Goal: Transaction & Acquisition: Book appointment/travel/reservation

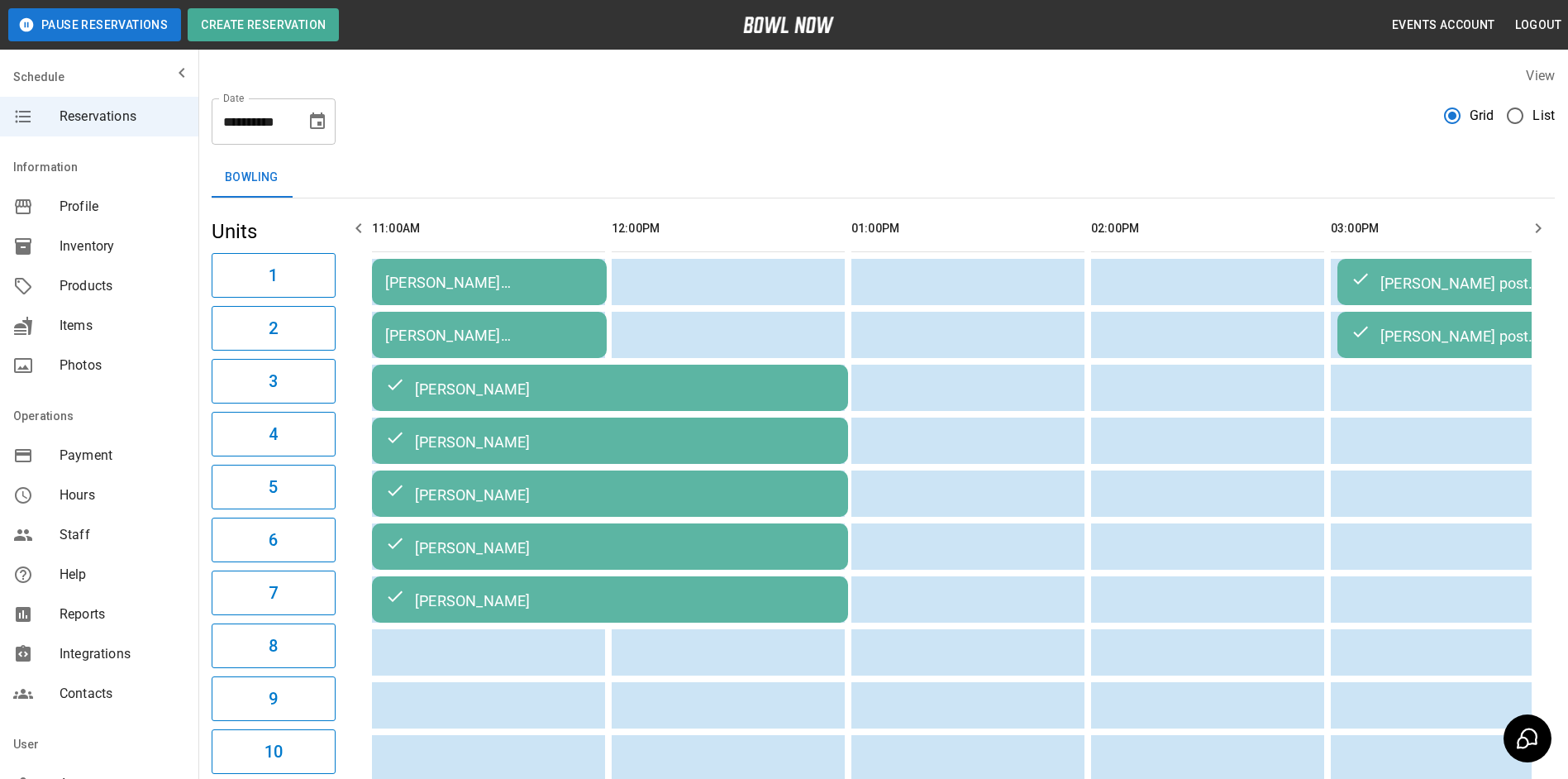
scroll to position [0, 1253]
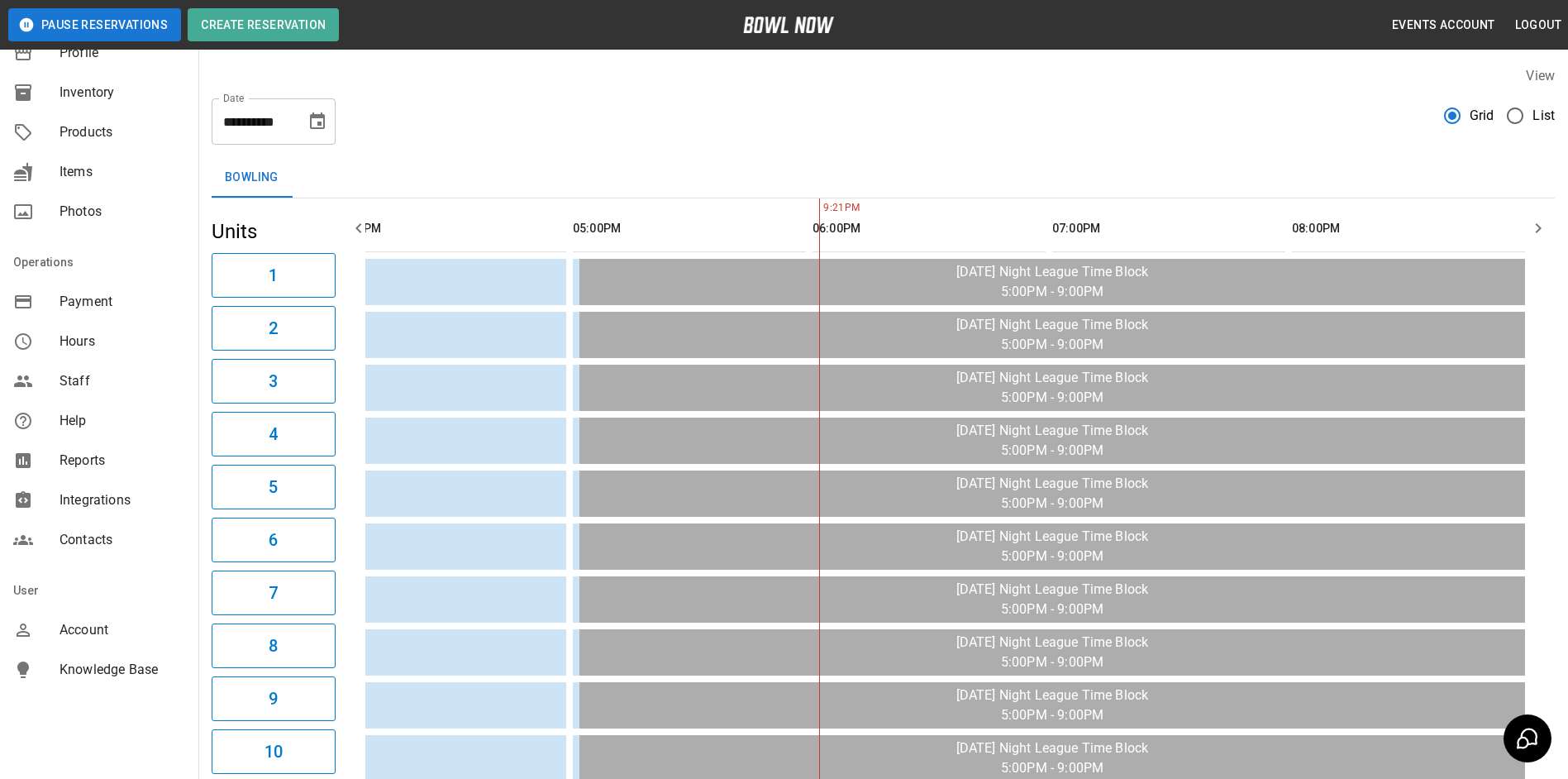
click at [321, 122] on icon "Choose date, selected date is Oct 7, 2025" at bounding box center [317, 122] width 20 height 20
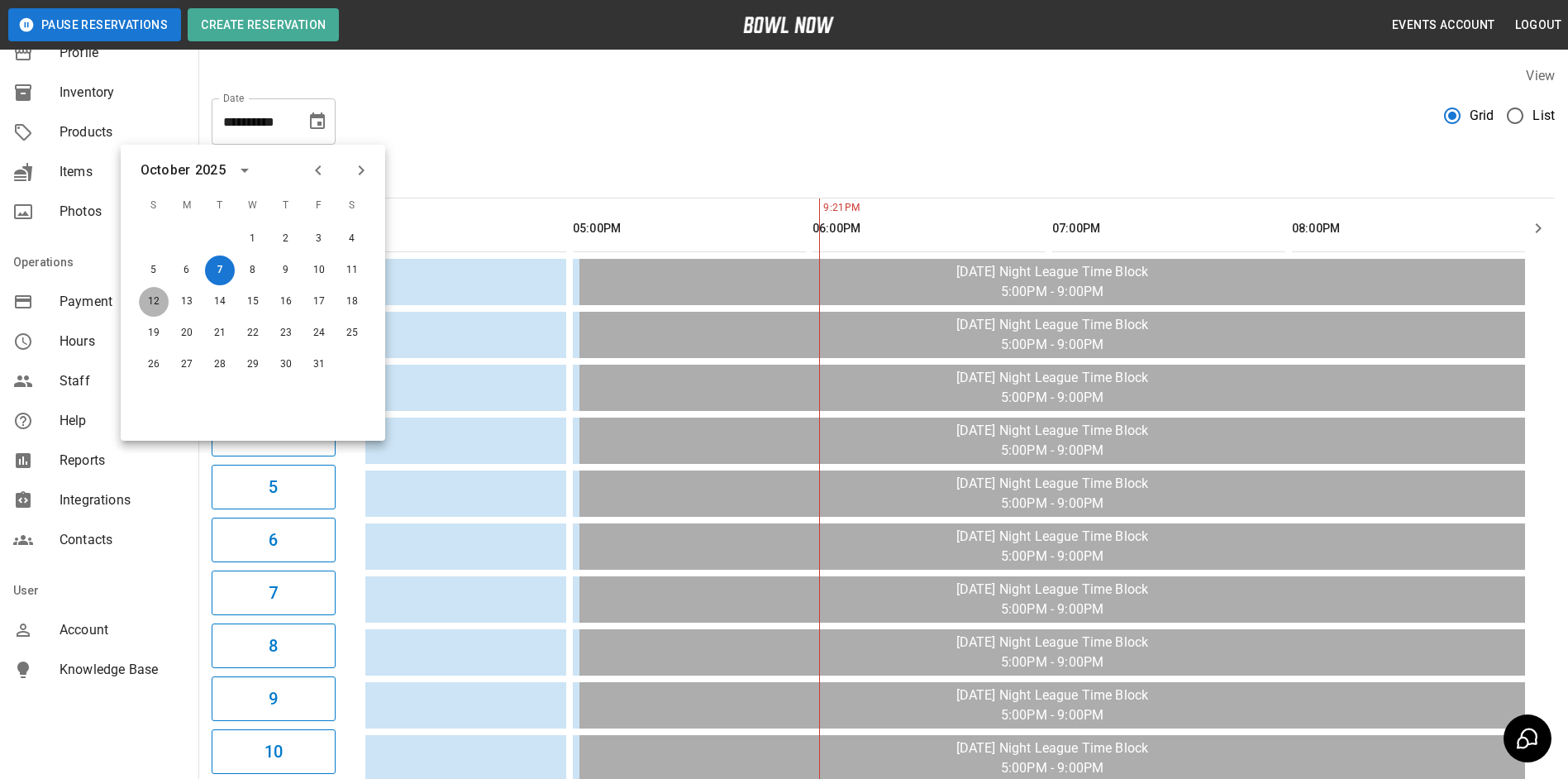
click at [146, 297] on button "12" at bounding box center [153, 301] width 30 height 30
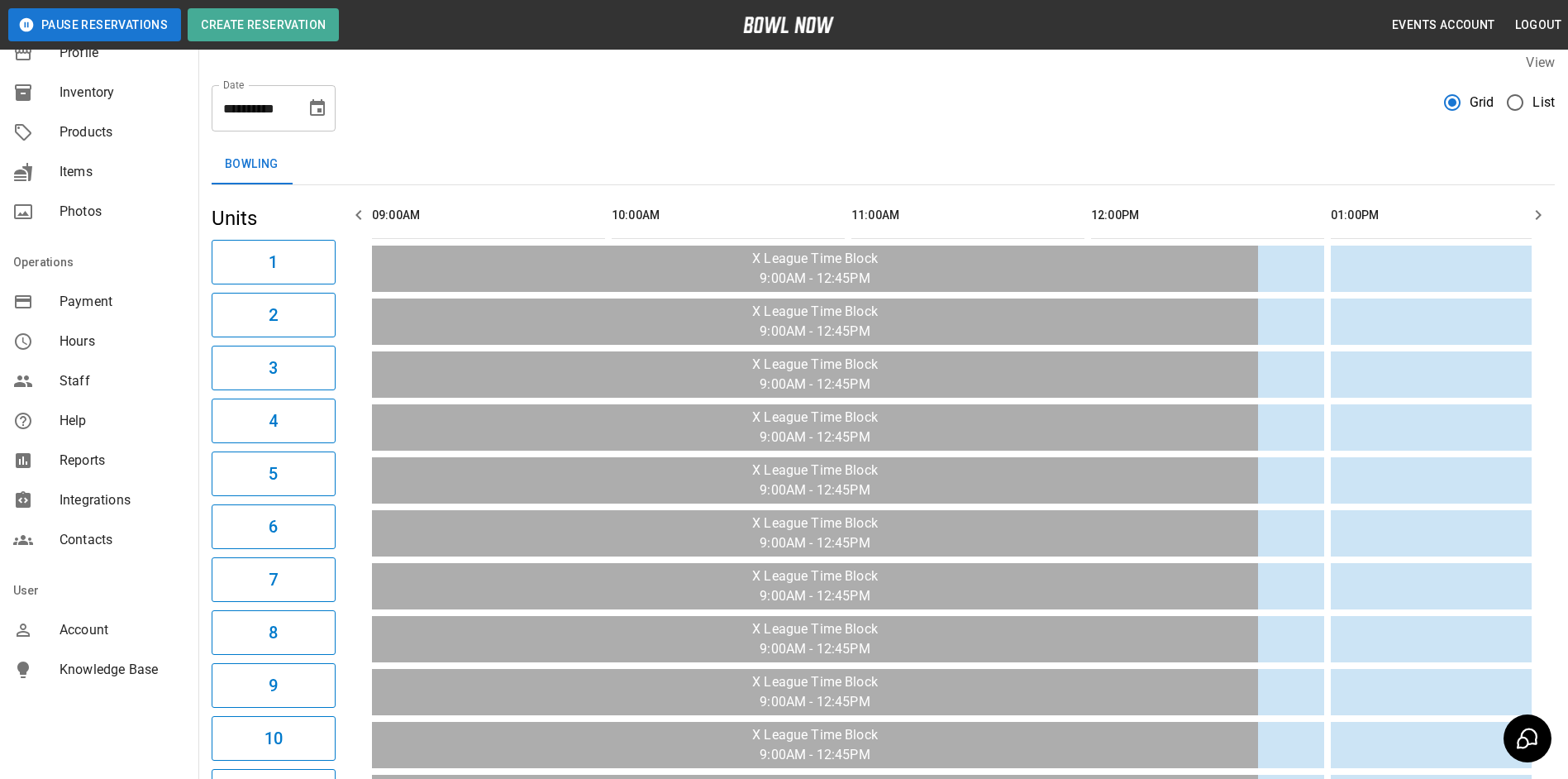
scroll to position [0, 0]
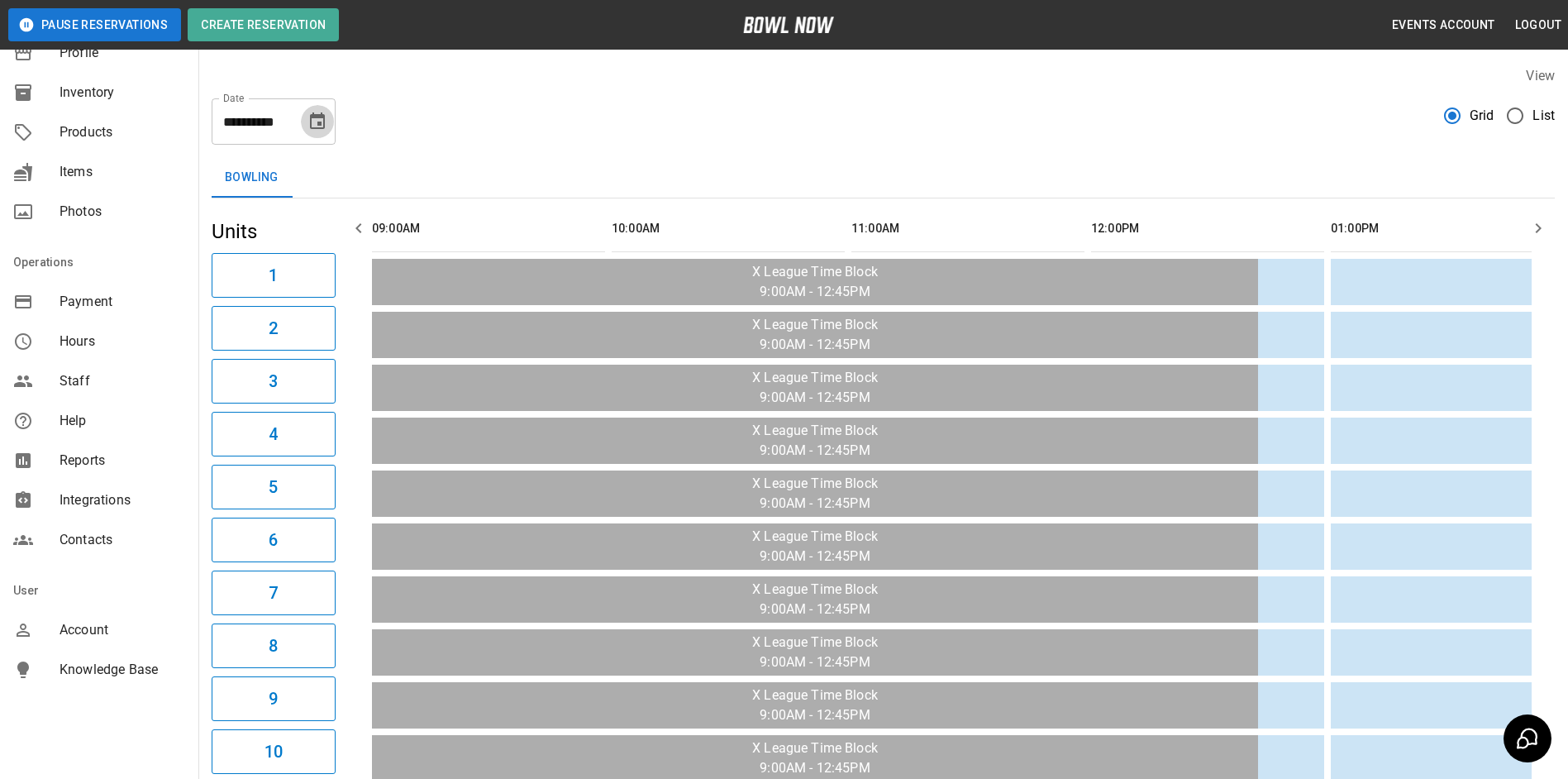
click at [319, 131] on button "Choose date, selected date is Oct 12, 2025" at bounding box center [317, 122] width 33 height 33
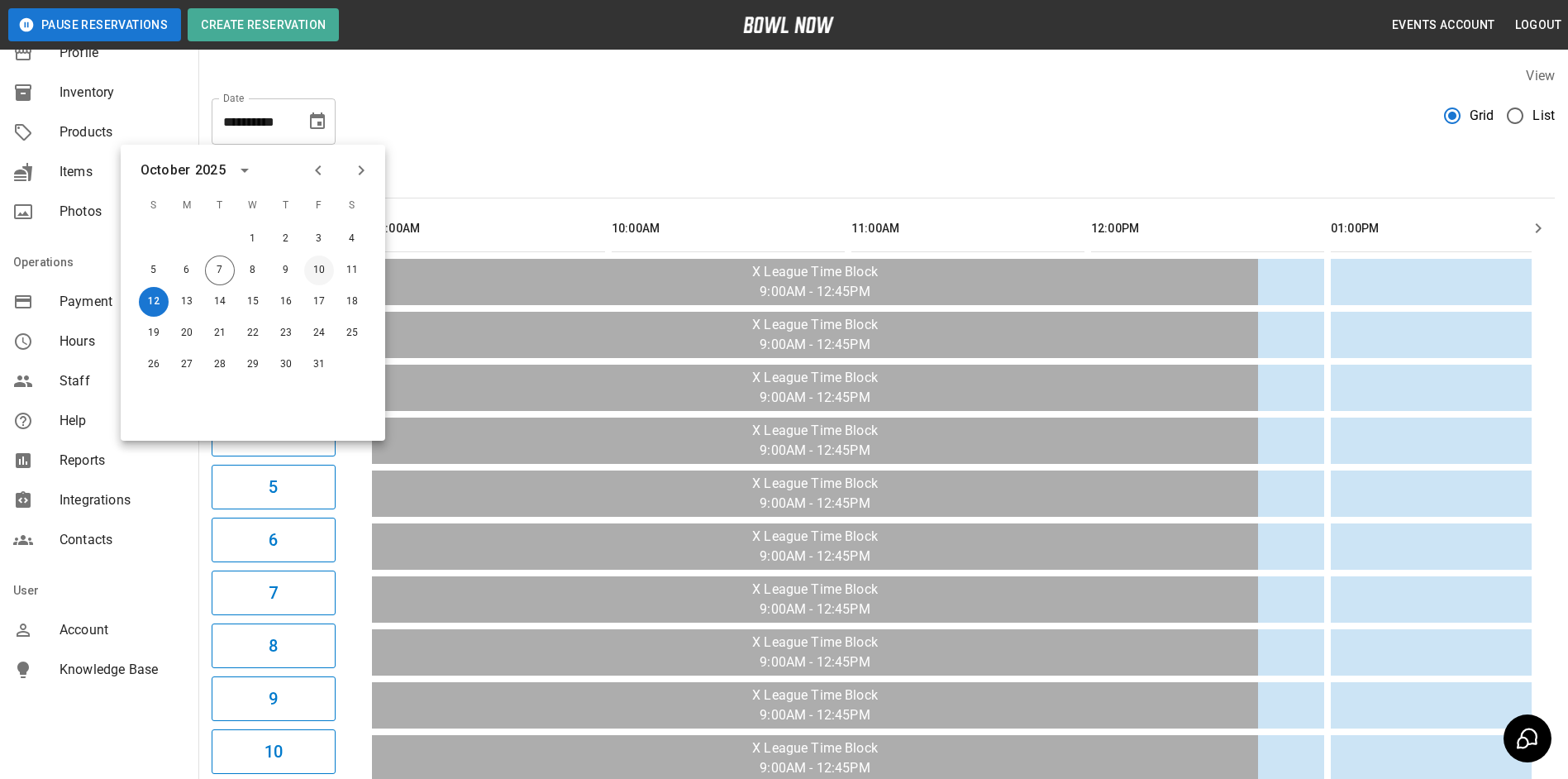
click at [313, 275] on button "10" at bounding box center [319, 270] width 30 height 30
type input "**********"
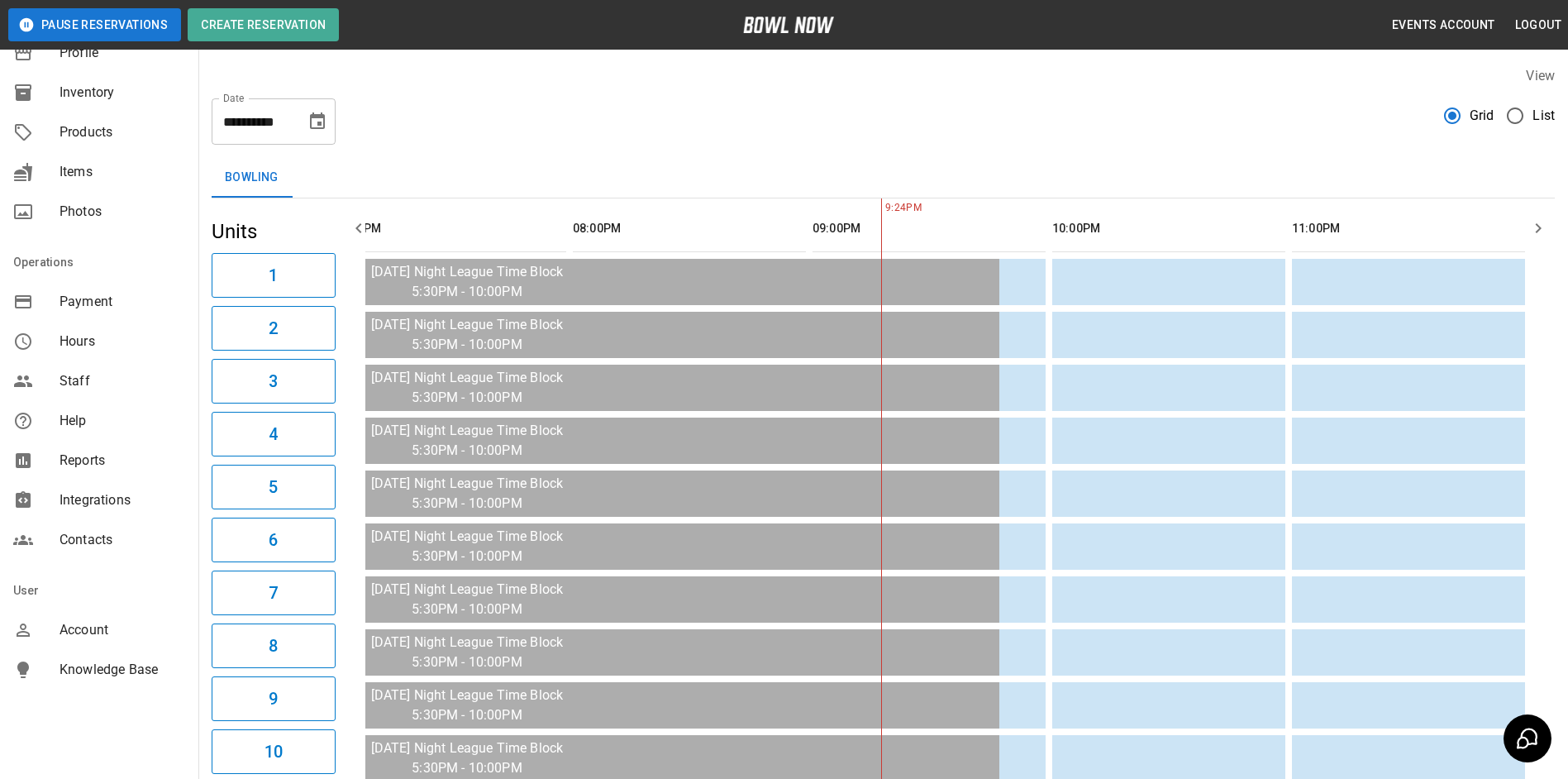
click at [1539, 229] on icon "button" at bounding box center [1538, 228] width 5 height 10
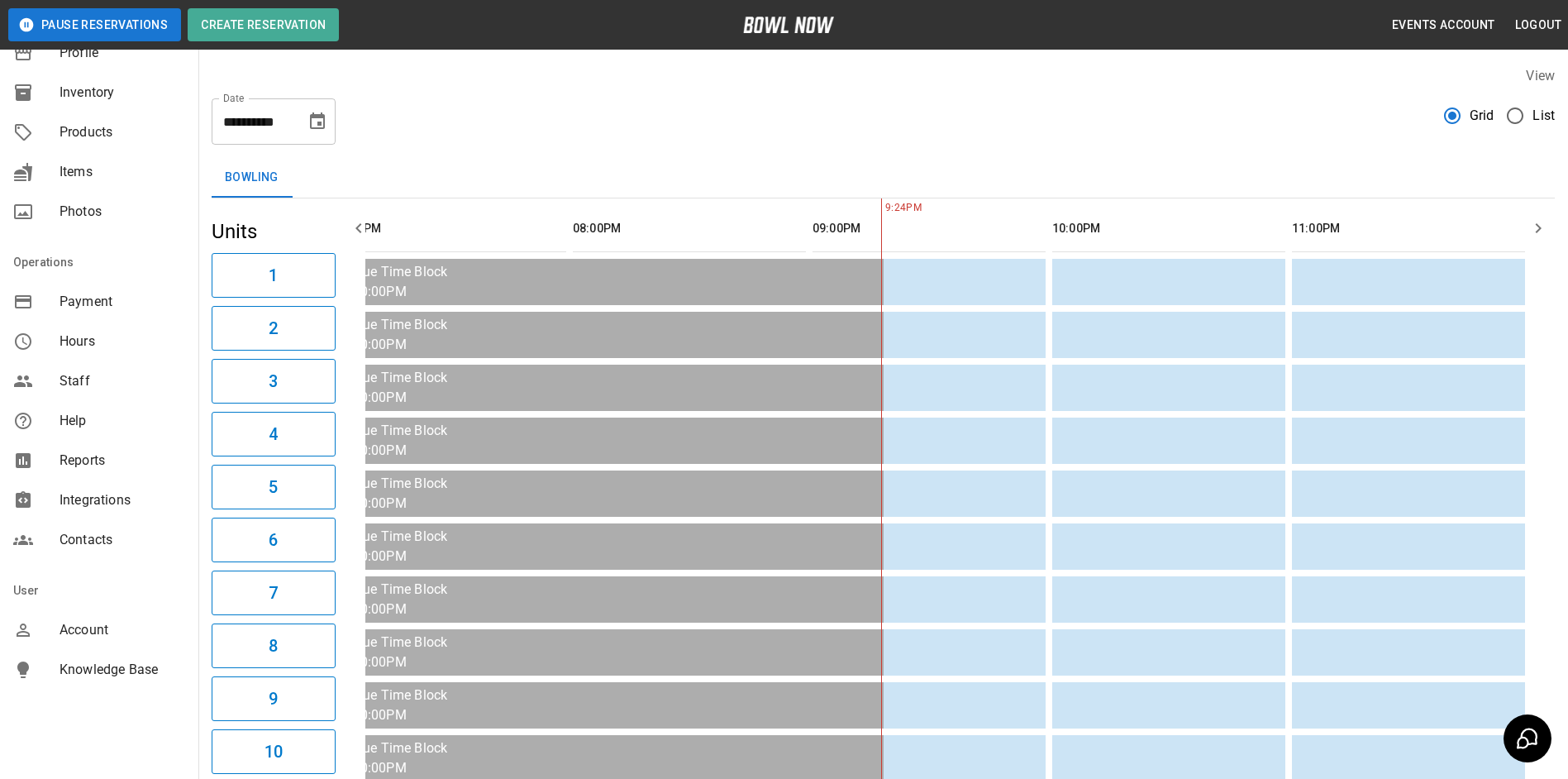
click at [1542, 229] on icon "button" at bounding box center [1538, 228] width 5 height 10
click at [1542, 228] on icon "button" at bounding box center [1538, 229] width 20 height 20
click at [354, 220] on icon "button" at bounding box center [359, 229] width 20 height 20
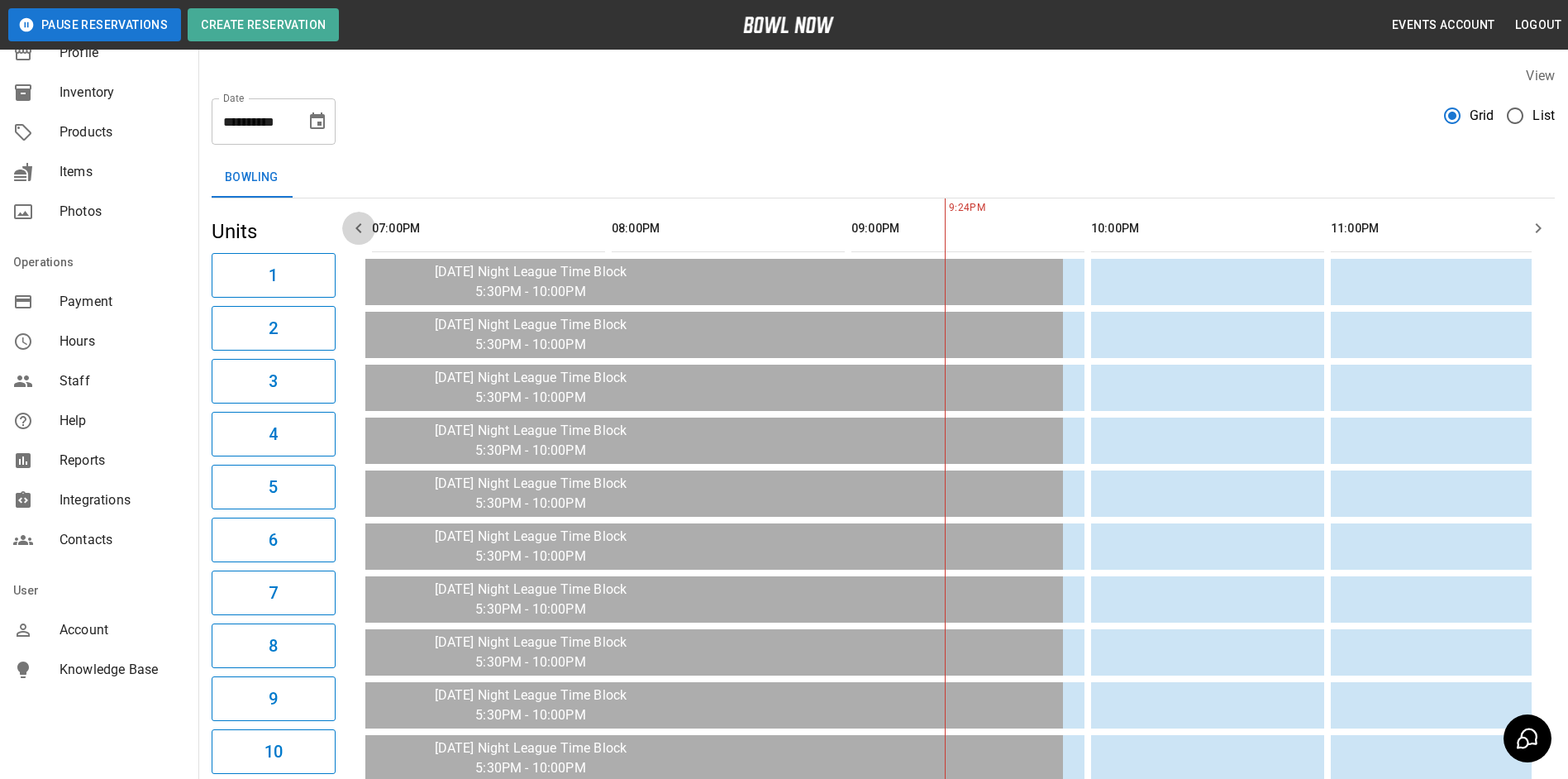
click at [354, 220] on icon "button" at bounding box center [359, 229] width 20 height 20
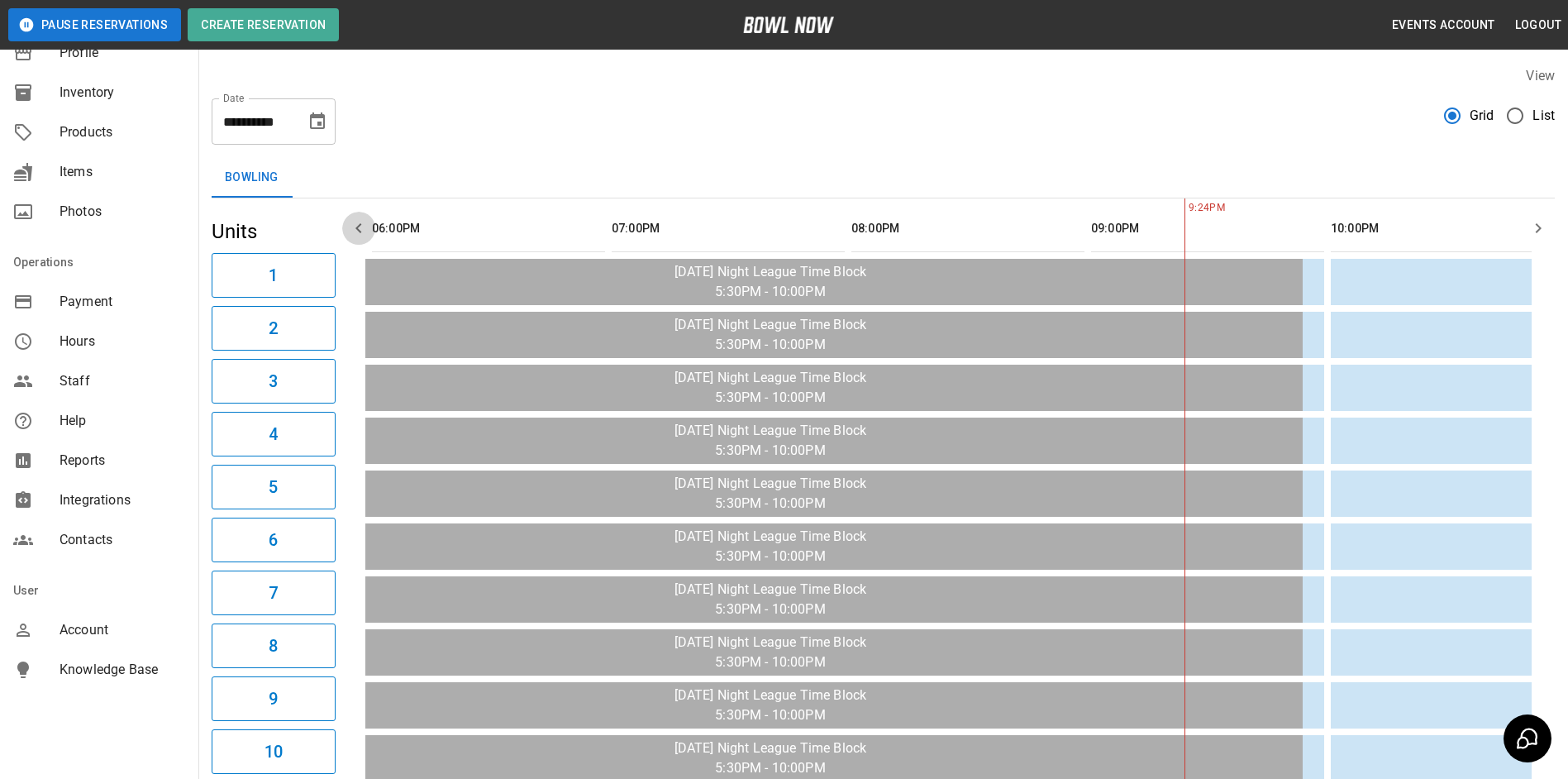
click at [354, 221] on icon "button" at bounding box center [359, 229] width 20 height 20
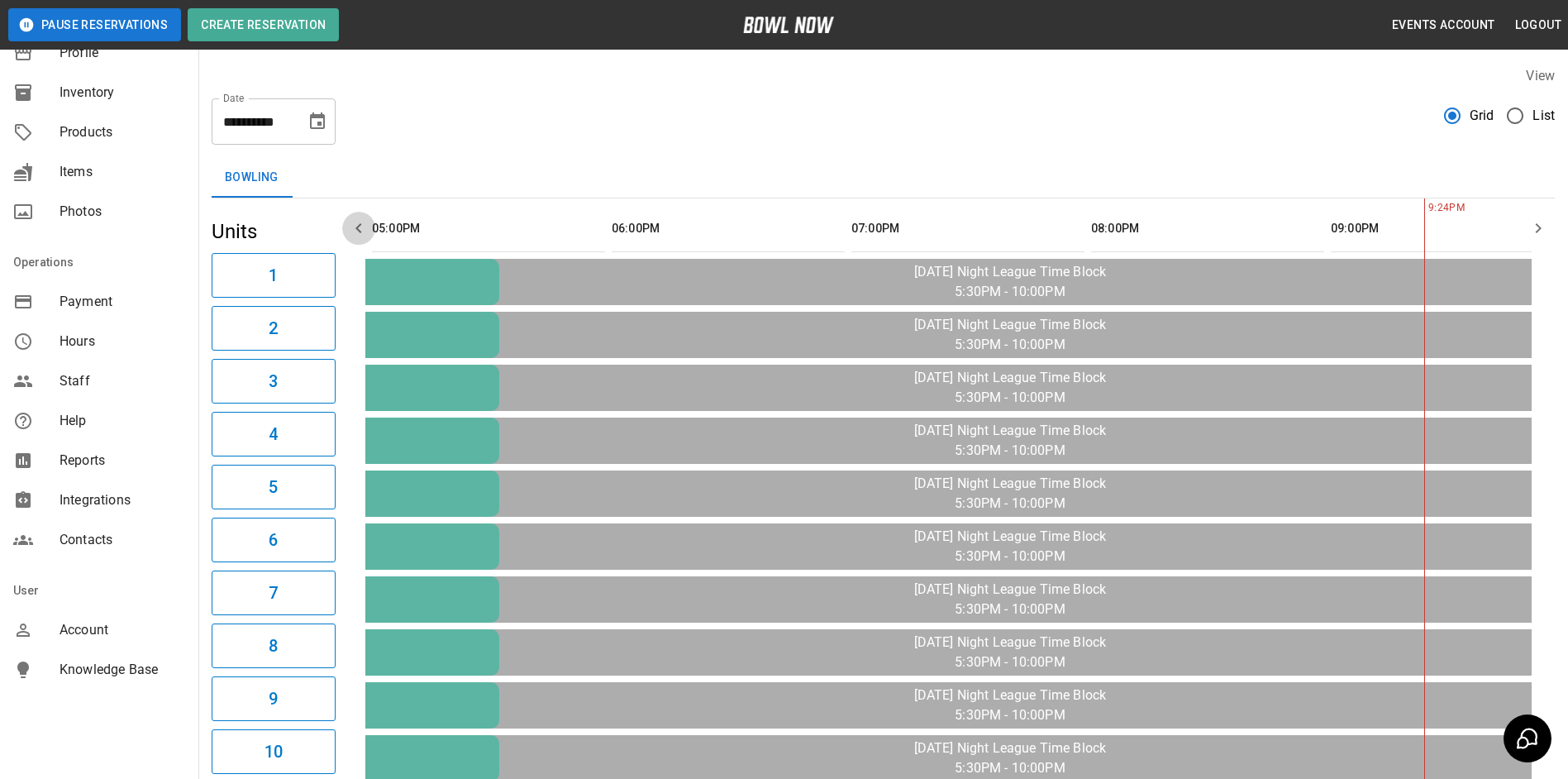
click at [354, 221] on icon "button" at bounding box center [359, 229] width 20 height 20
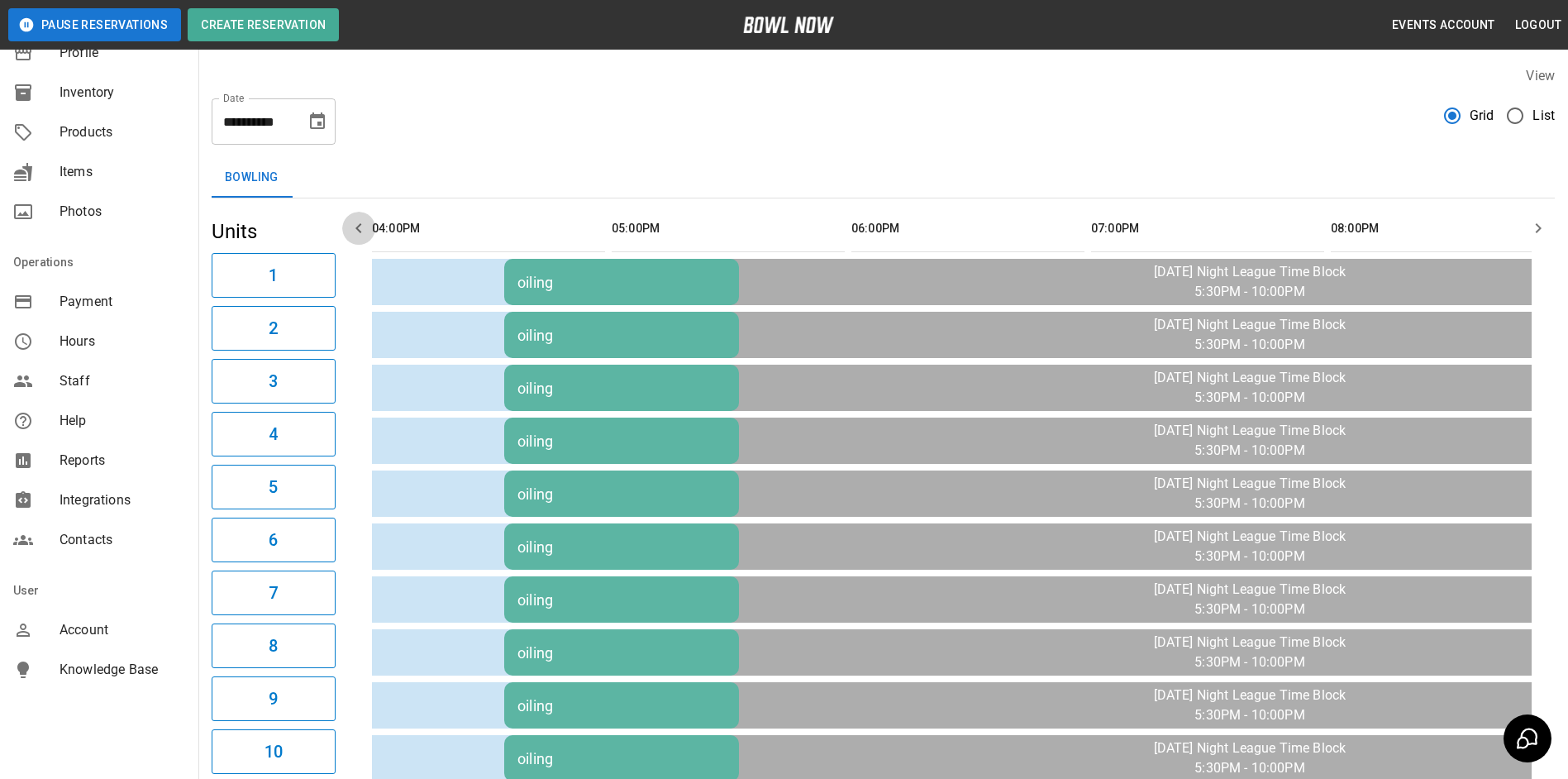
click at [354, 221] on icon "button" at bounding box center [359, 229] width 20 height 20
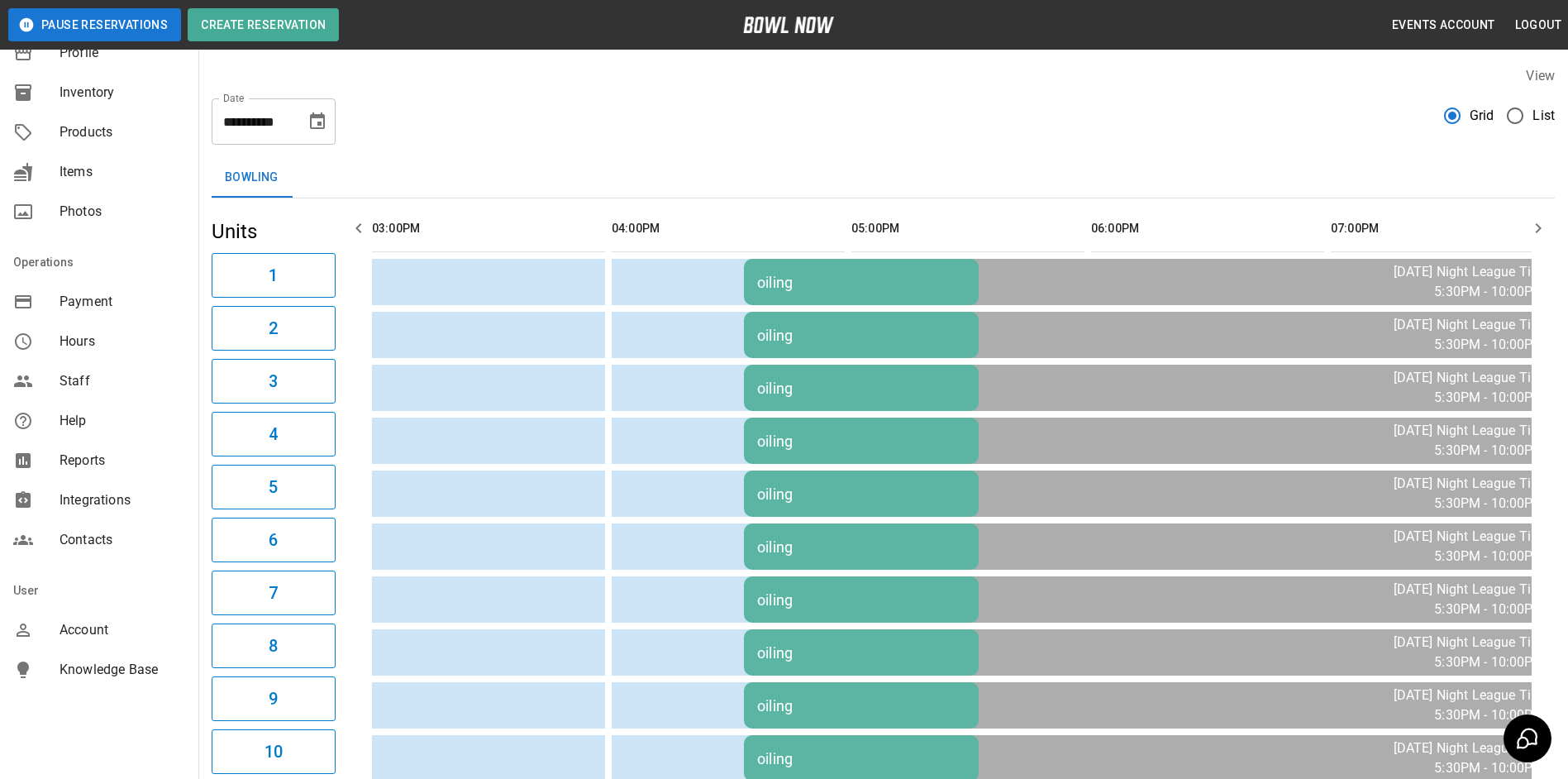
click at [354, 221] on icon "button" at bounding box center [359, 229] width 20 height 20
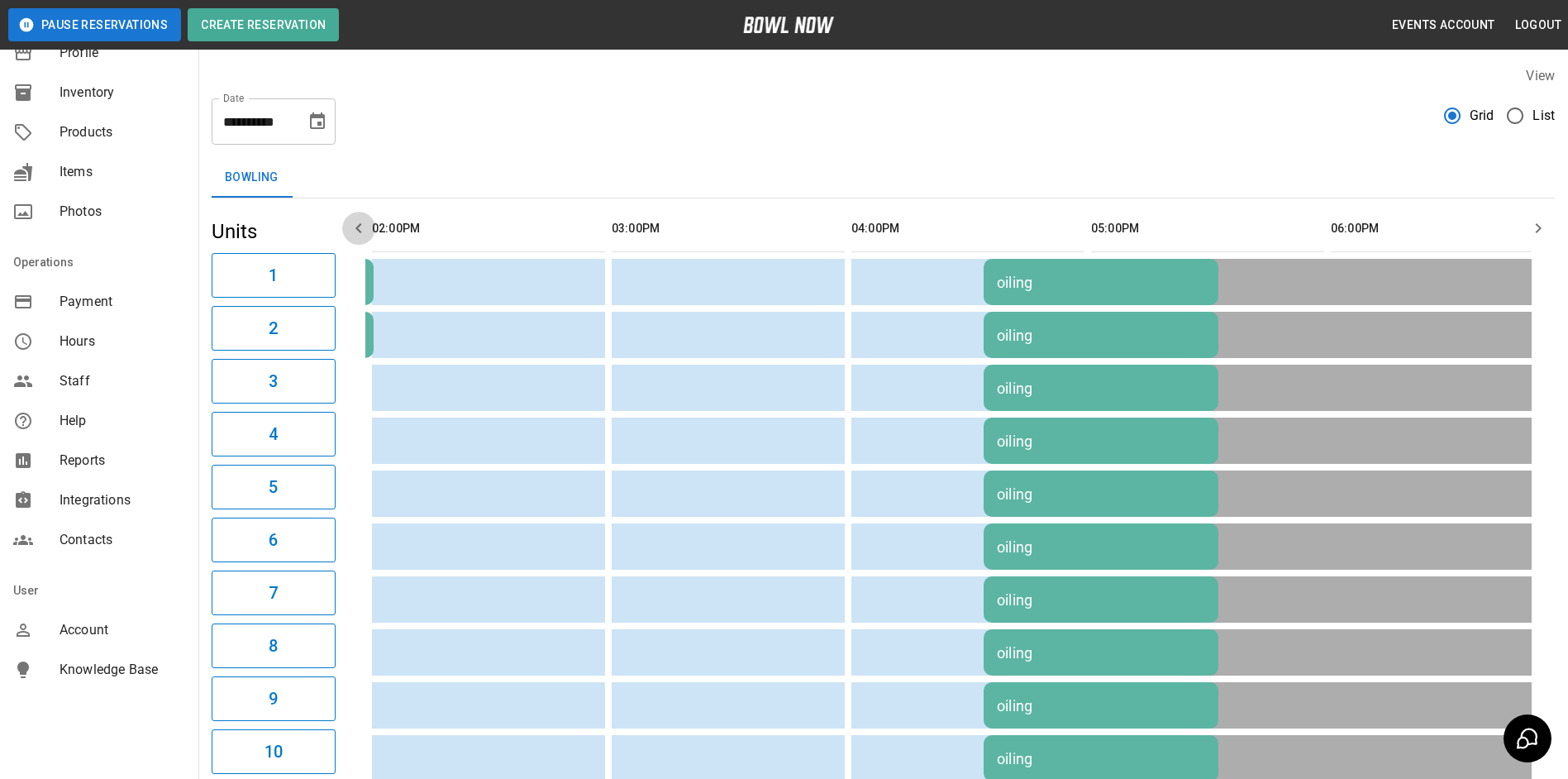
click at [354, 221] on icon "button" at bounding box center [359, 229] width 20 height 20
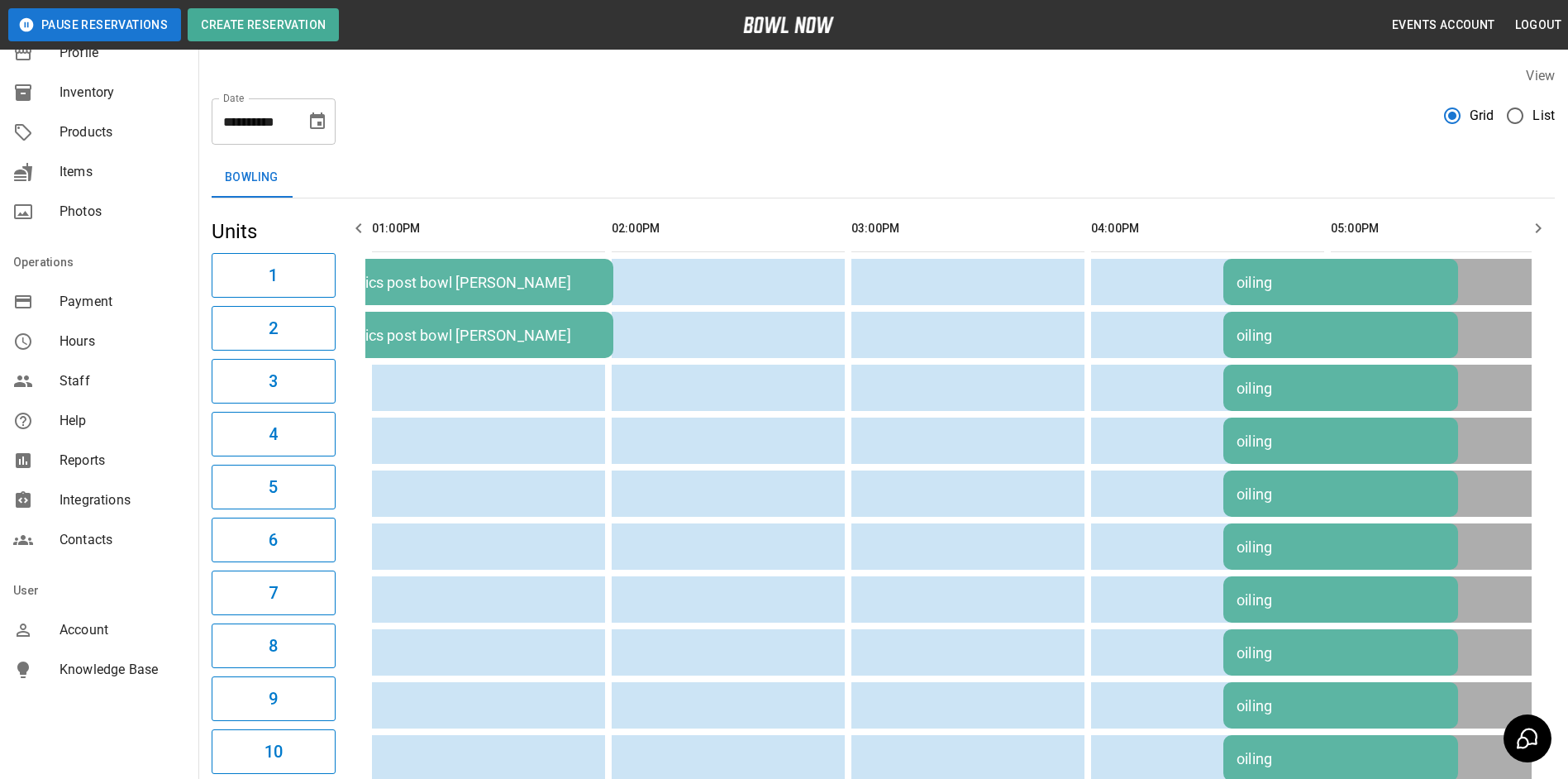
click at [354, 221] on icon "button" at bounding box center [359, 229] width 20 height 20
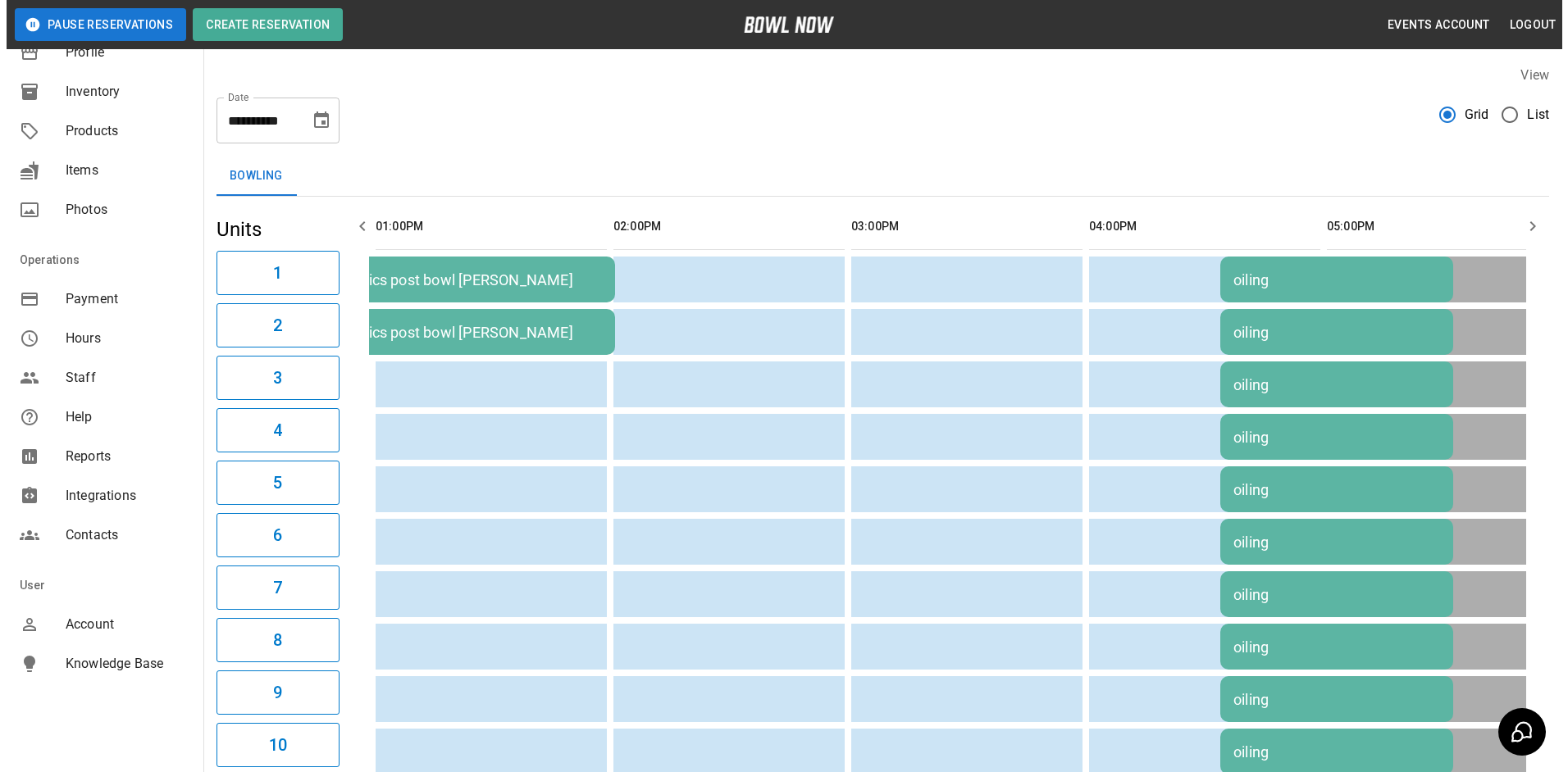
scroll to position [0, 713]
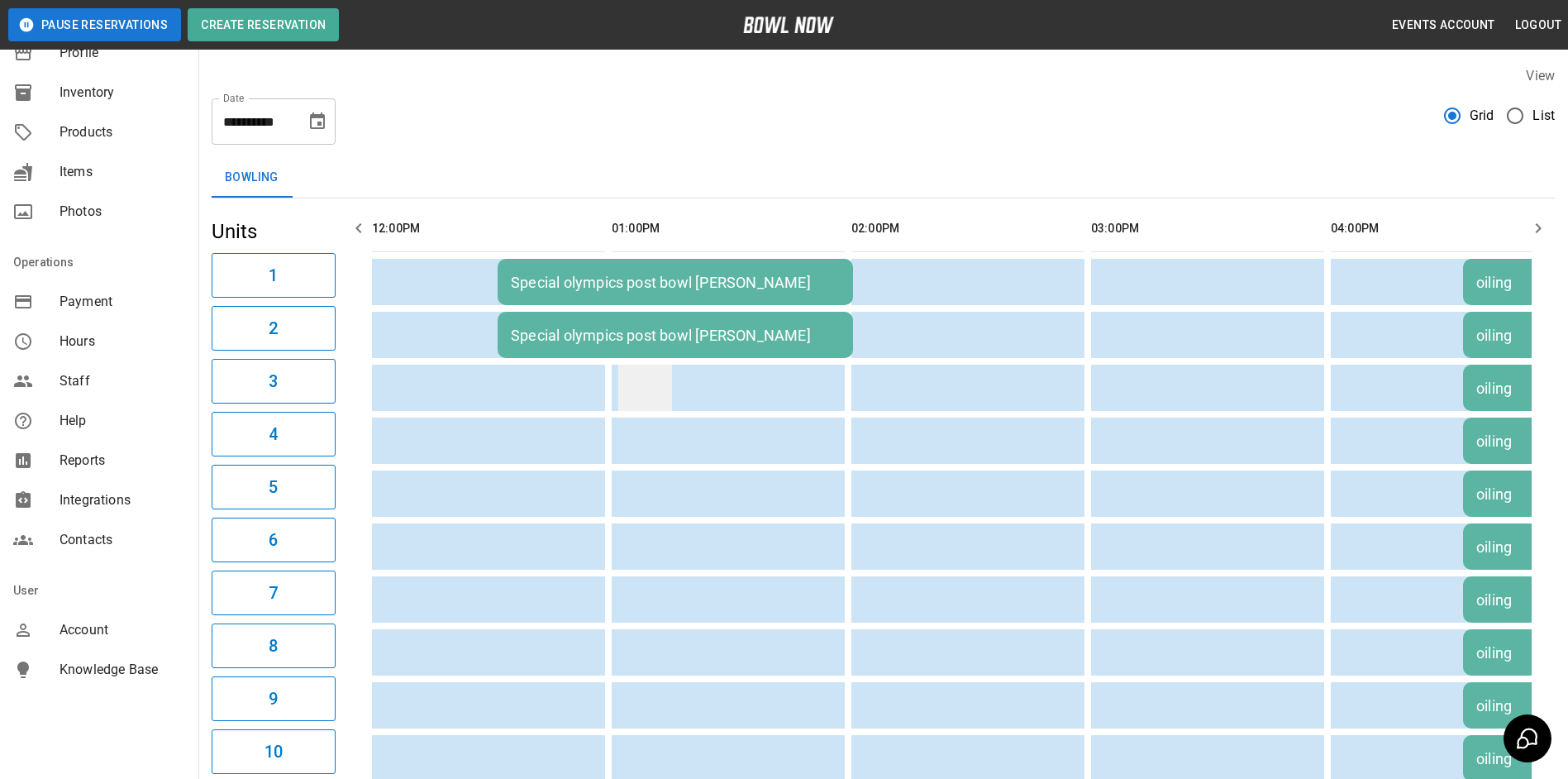
click at [618, 388] on td "sticky table" at bounding box center [644, 387] width 53 height 46
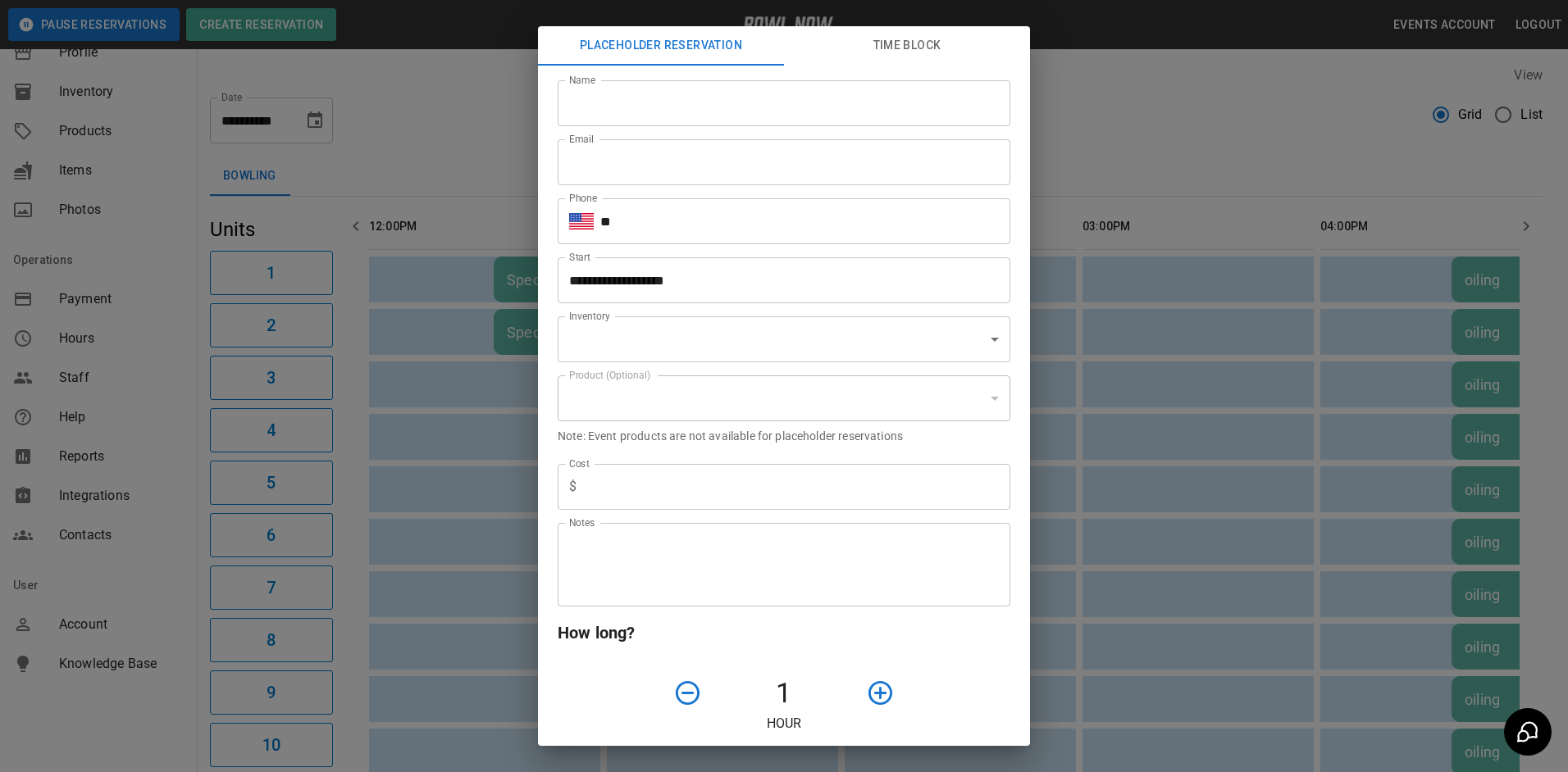
type input "**********"
click at [615, 112] on input "Name" at bounding box center [783, 102] width 452 height 46
type input "*****"
click at [615, 180] on input "Email" at bounding box center [783, 162] width 452 height 46
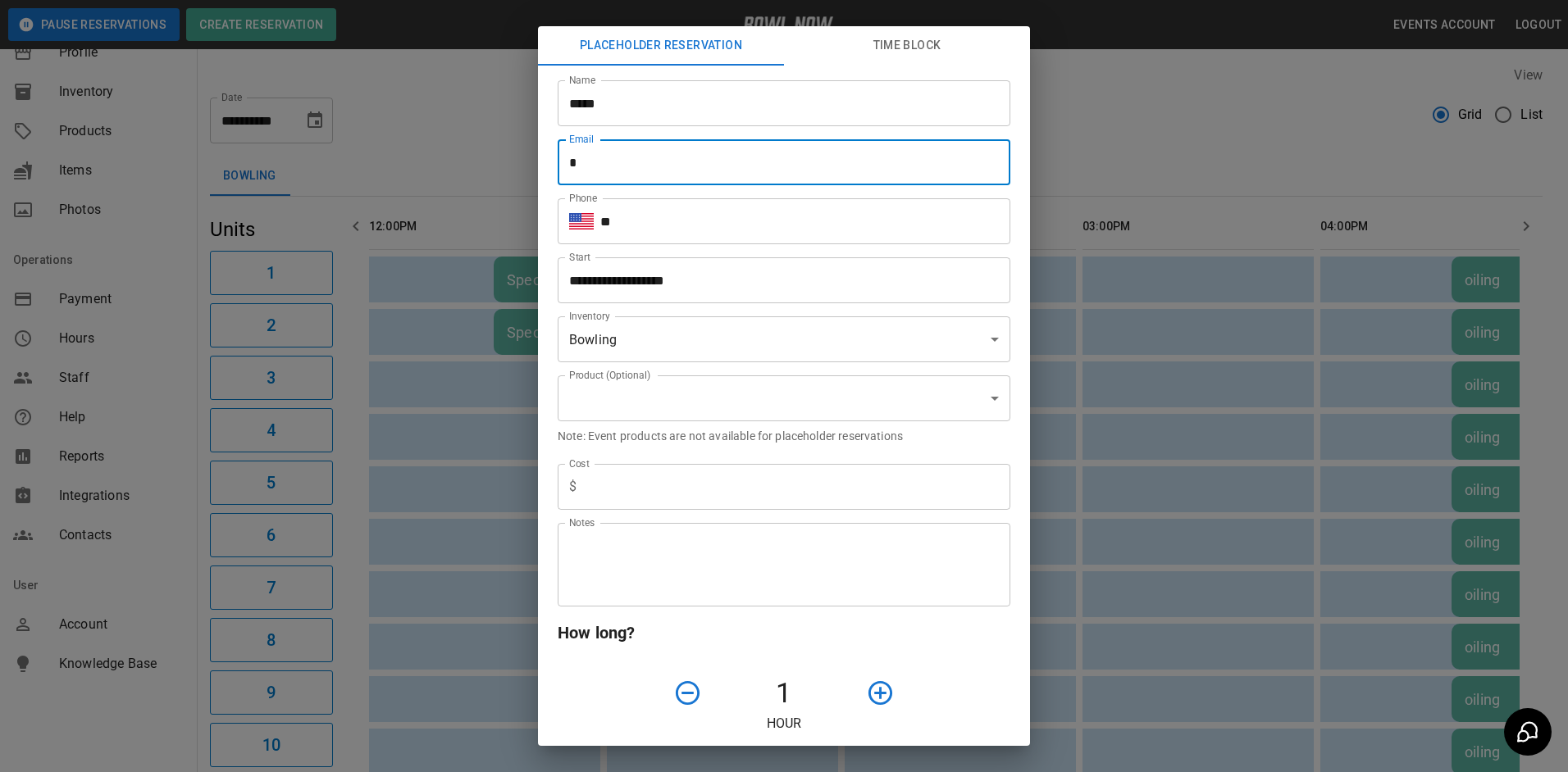
type input "**********"
type input "*"
click at [655, 226] on input "**" at bounding box center [806, 221] width 410 height 46
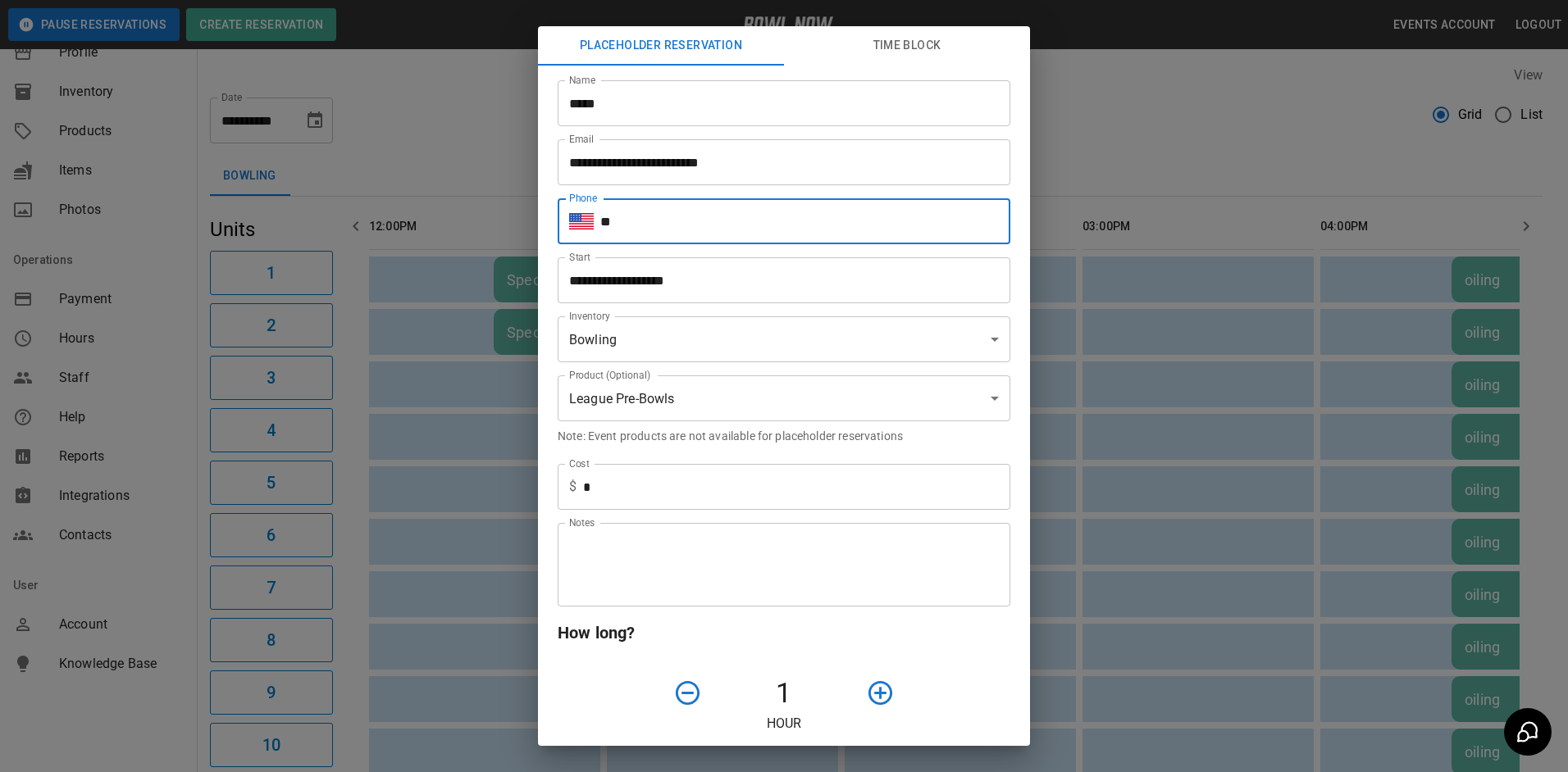
type input "**********"
click at [732, 548] on textarea "Notes" at bounding box center [784, 564] width 430 height 57
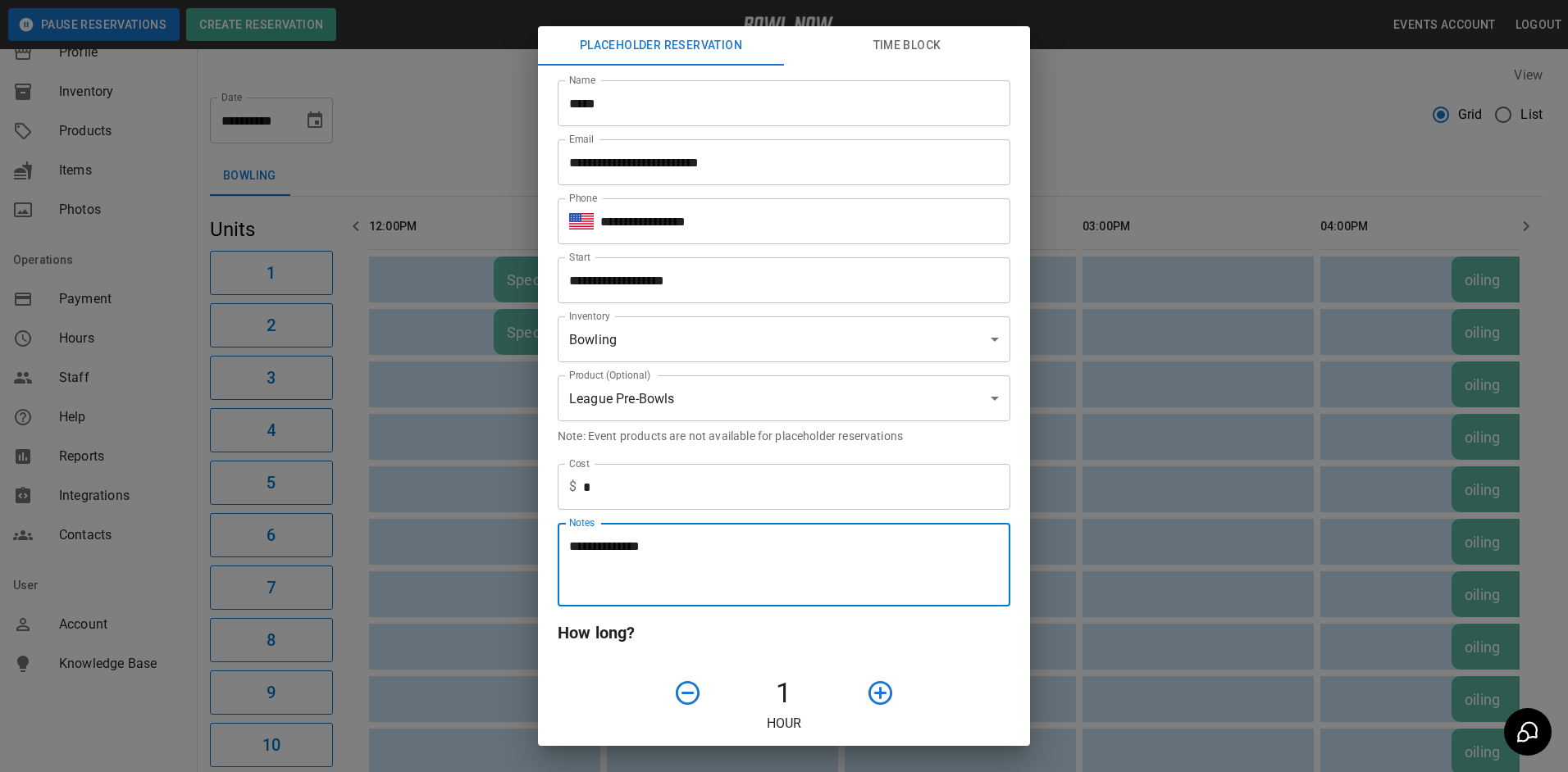
type textarea "**********"
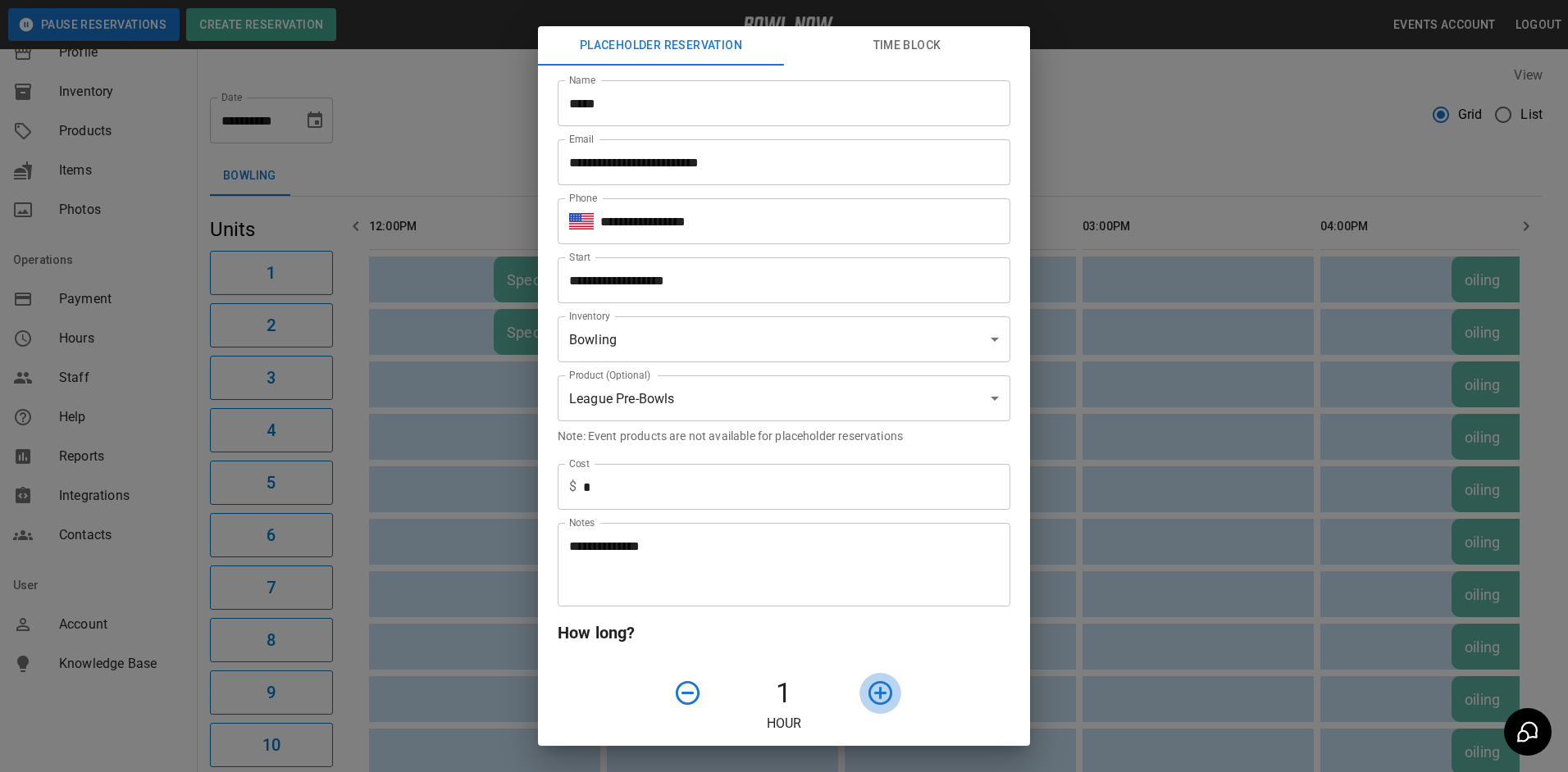
click at [869, 703] on icon "button" at bounding box center [880, 693] width 29 height 29
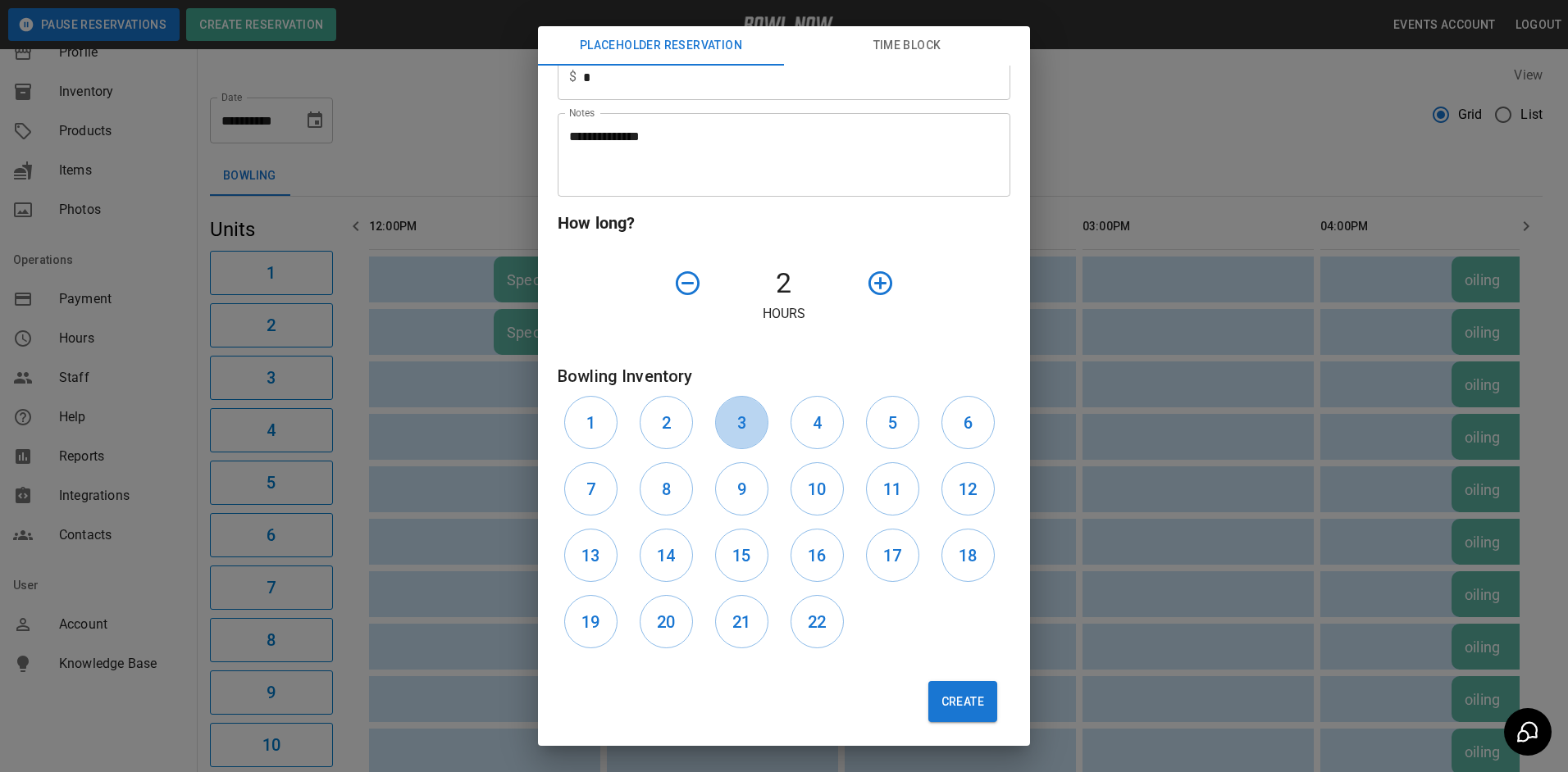
drag, startPoint x: 746, startPoint y: 418, endPoint x: 768, endPoint y: 418, distance: 22.0
click at [757, 418] on button "3" at bounding box center [741, 421] width 53 height 53
drag, startPoint x: 808, startPoint y: 425, endPoint x: 831, endPoint y: 472, distance: 52.3
click at [813, 428] on h6 "4" at bounding box center [817, 422] width 9 height 26
click at [946, 705] on button "Create" at bounding box center [962, 702] width 69 height 41
